Goal: Use online tool/utility: Use online tool/utility

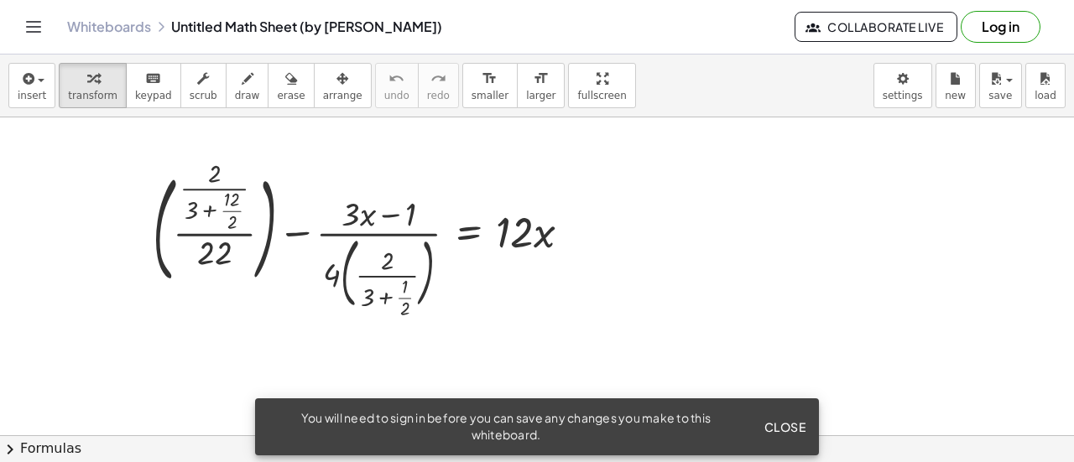
click at [690, 260] on div at bounding box center [537, 435] width 1074 height 637
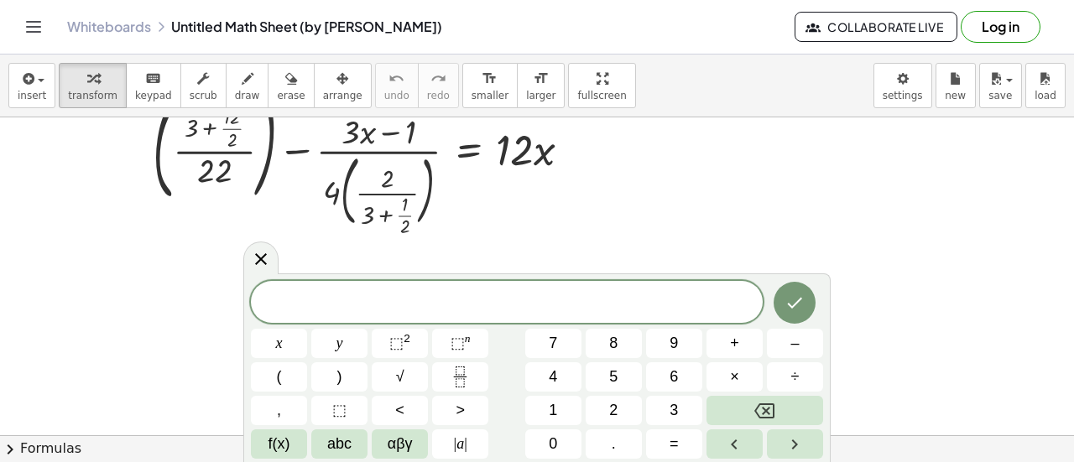
scroll to position [84, 0]
click at [548, 352] on button "7" at bounding box center [553, 343] width 56 height 29
click at [610, 337] on span "8" at bounding box center [613, 343] width 8 height 23
click at [750, 377] on button "×" at bounding box center [734, 376] width 56 height 29
click at [681, 345] on button "9" at bounding box center [674, 343] width 56 height 29
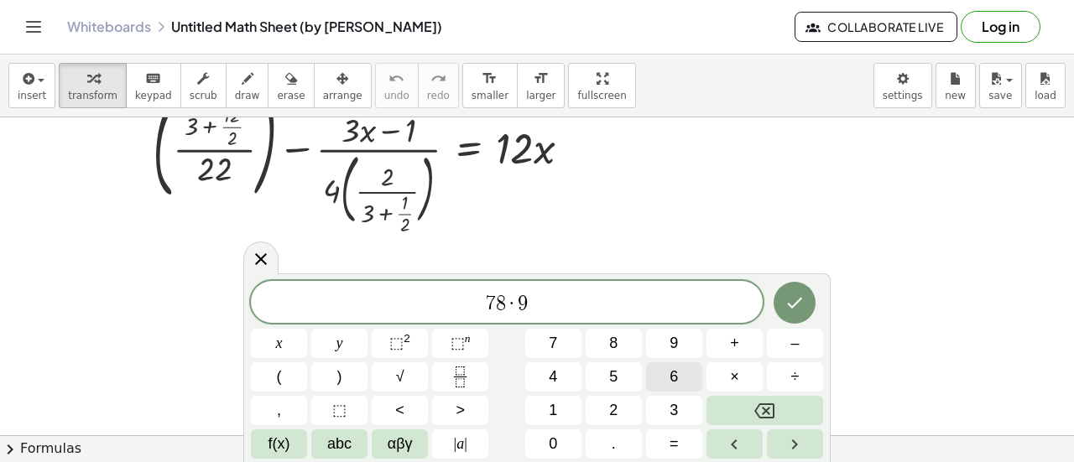
click at [671, 375] on span "6" at bounding box center [674, 377] width 8 height 23
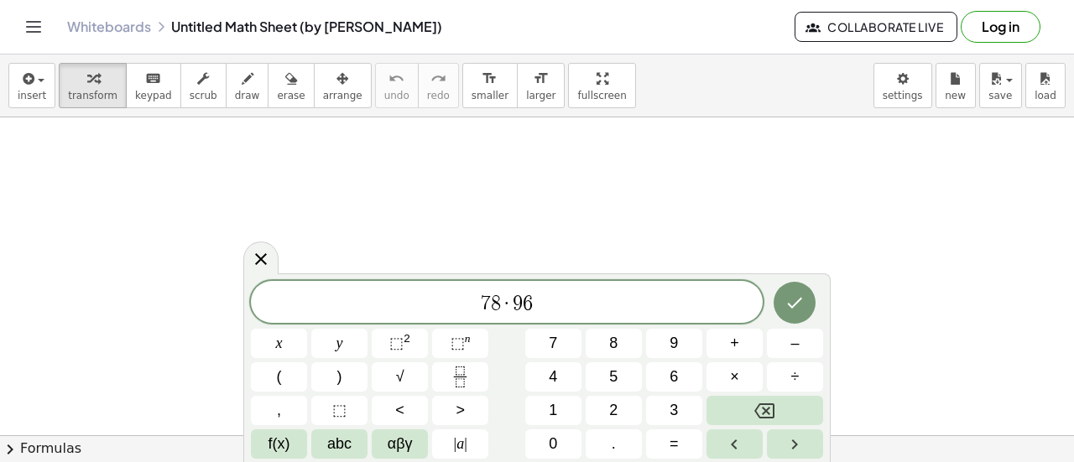
scroll to position [571, 0]
click at [685, 442] on button "=" at bounding box center [674, 444] width 56 height 29
click at [606, 302] on span "7 8 · 9 6 = ​" at bounding box center [507, 303] width 512 height 23
click at [733, 378] on span "×" at bounding box center [734, 377] width 9 height 23
click at [612, 412] on span "2" at bounding box center [613, 410] width 8 height 23
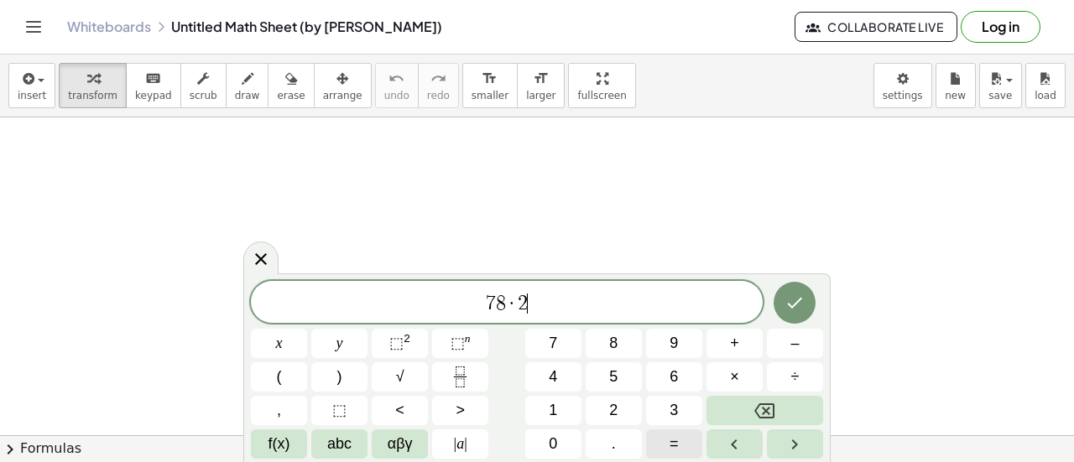
click at [664, 441] on button "=" at bounding box center [674, 444] width 56 height 29
click at [748, 347] on button "+" at bounding box center [734, 343] width 56 height 29
click at [571, 412] on button "1" at bounding box center [553, 410] width 56 height 29
click at [669, 434] on button "=" at bounding box center [674, 444] width 56 height 29
click at [790, 300] on icon "Done" at bounding box center [794, 303] width 20 height 20
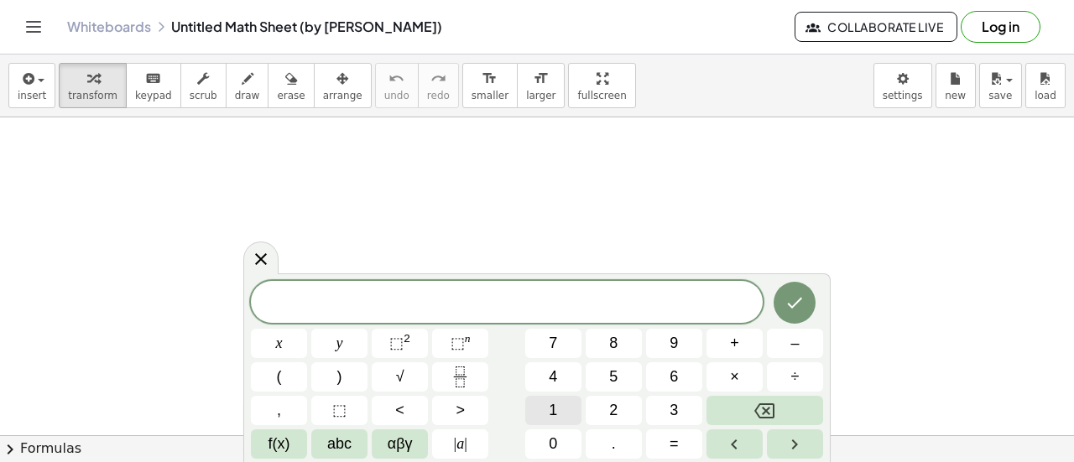
click at [557, 407] on span "1" at bounding box center [553, 410] width 8 height 23
click at [735, 338] on span "+" at bounding box center [734, 343] width 9 height 23
click at [604, 404] on button "2" at bounding box center [614, 410] width 56 height 29
click at [795, 341] on span "–" at bounding box center [794, 343] width 8 height 23
click at [668, 412] on button "3" at bounding box center [674, 410] width 56 height 29
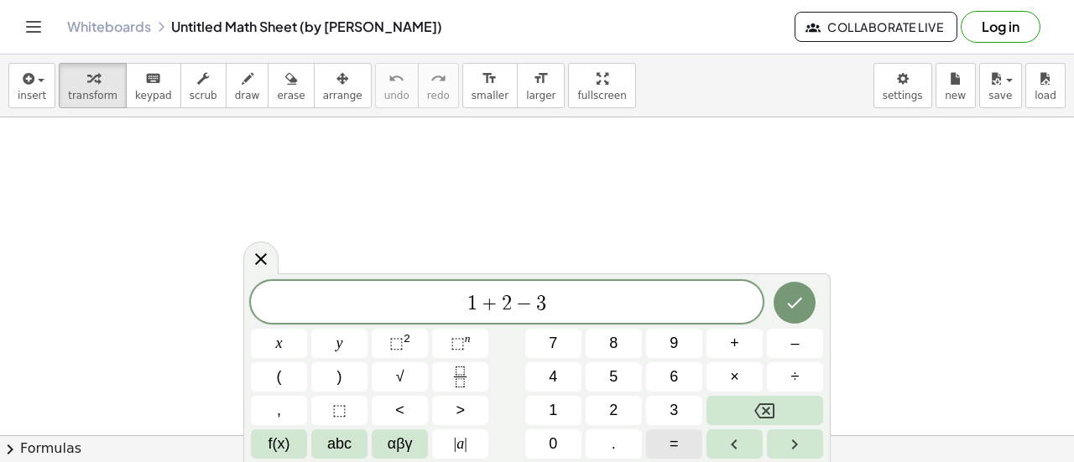
click at [670, 443] on span "=" at bounding box center [674, 444] width 9 height 23
click at [796, 445] on icon "Right arrow" at bounding box center [795, 445] width 6 height 10
click at [722, 448] on button "Left arrow" at bounding box center [734, 444] width 56 height 29
click at [587, 310] on span "1 + 2 − 3 = ​" at bounding box center [507, 303] width 512 height 23
click at [617, 348] on span "8" at bounding box center [613, 343] width 8 height 23
